Goal: Check status: Check status

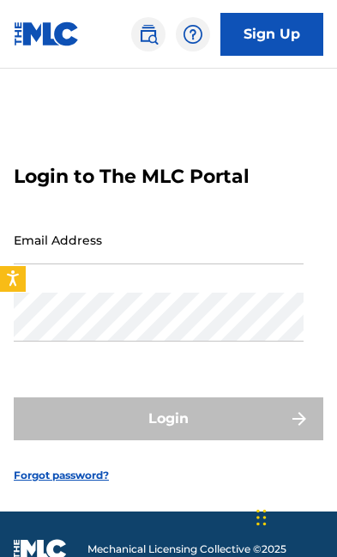
click at [70, 264] on input "Email Address" at bounding box center [159, 239] width 290 height 49
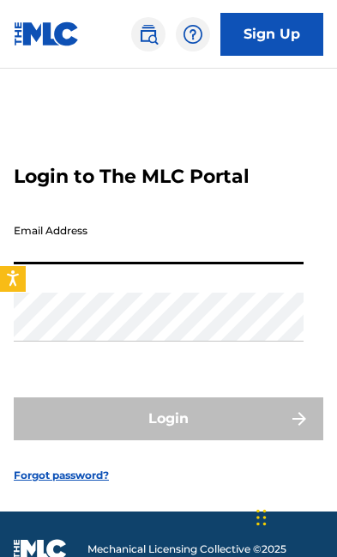
scroll to position [3, 0]
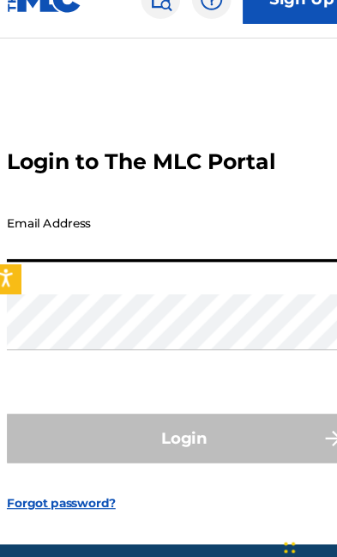
type input "[EMAIL_ADDRESS][DOMAIN_NAME]"
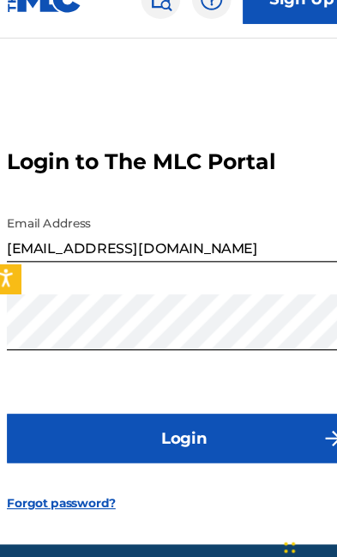
click at [213, 425] on button "Login" at bounding box center [169, 418] width 310 height 43
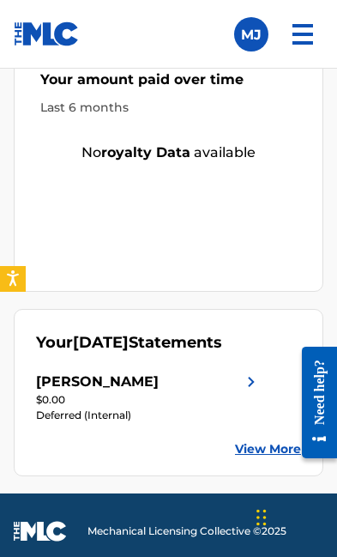
scroll to position [736, 0]
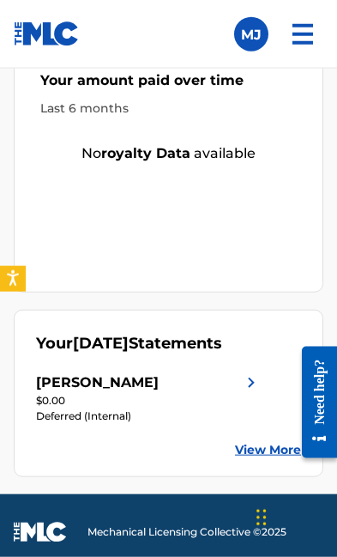
click at [285, 454] on link "View More" at bounding box center [268, 450] width 66 height 18
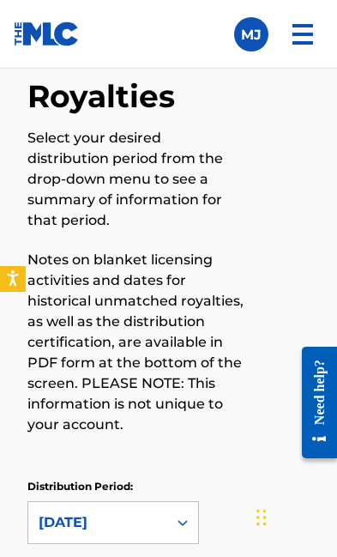
scroll to position [118, 0]
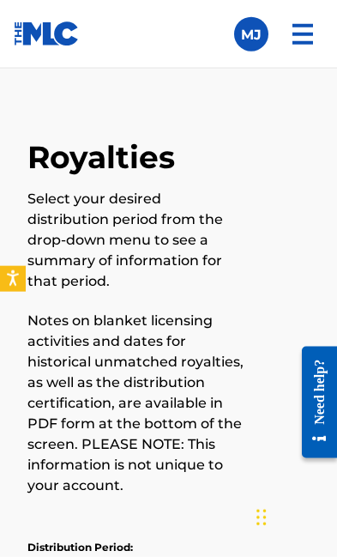
click at [320, 36] on img at bounding box center [302, 34] width 41 height 41
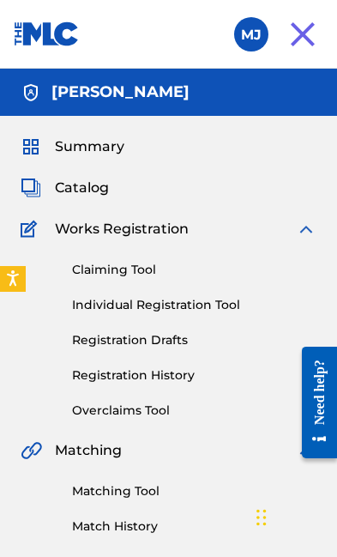
click at [39, 182] on img at bounding box center [31, 188] width 21 height 21
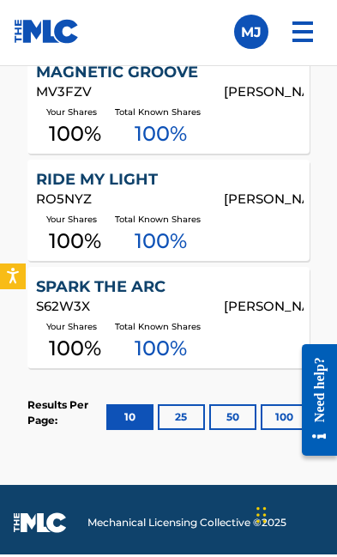
scroll to position [1496, 0]
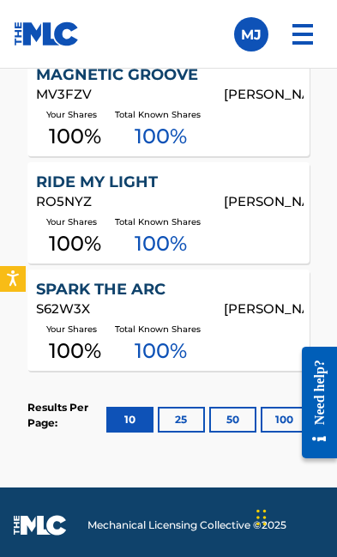
click at [321, 37] on img at bounding box center [302, 34] width 41 height 41
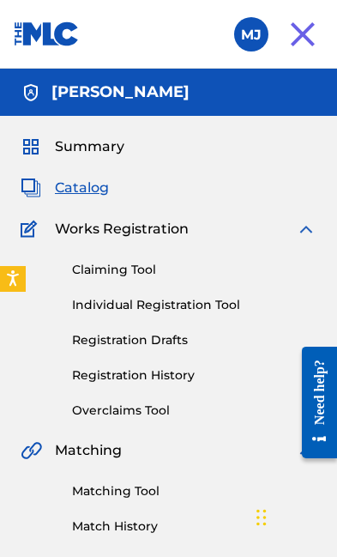
click at [89, 151] on span "Summary" at bounding box center [90, 147] width 70 height 21
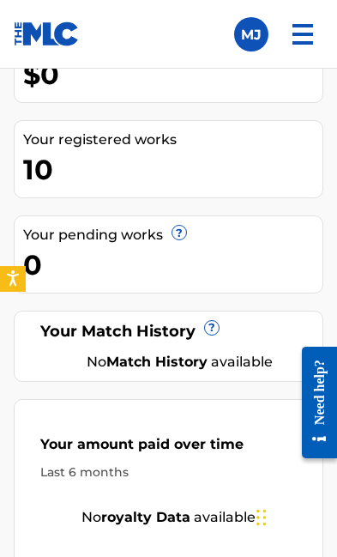
scroll to position [374, 0]
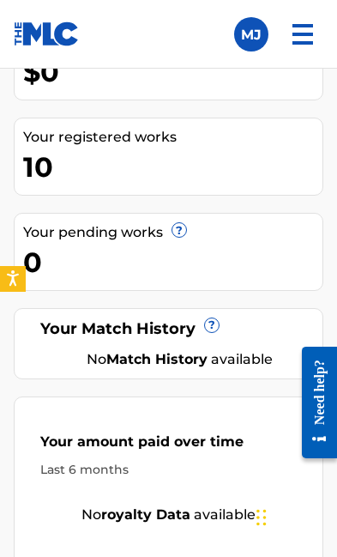
click at [54, 155] on div "10" at bounding box center [173, 167] width 300 height 39
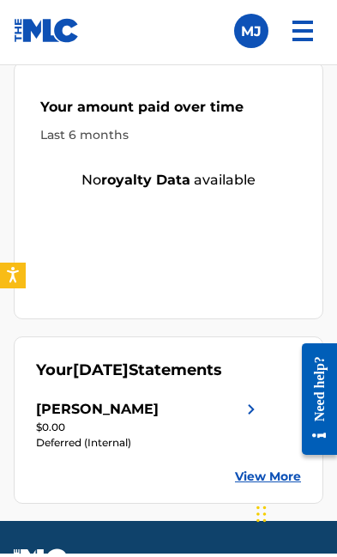
scroll to position [706, 0]
